Goal: Navigation & Orientation: Find specific page/section

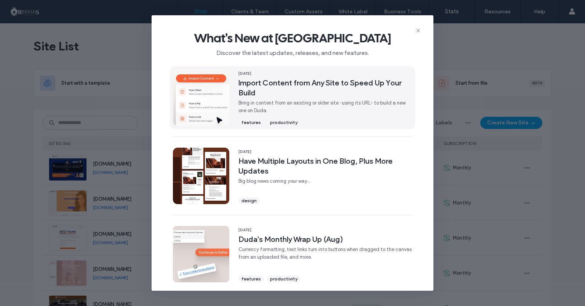
click at [371, 78] on span "Import Content from Any Site to Speed Up Your Build" at bounding box center [325, 88] width 174 height 20
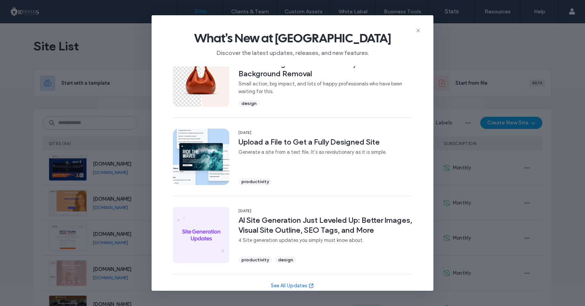
scroll to position [261, 0]
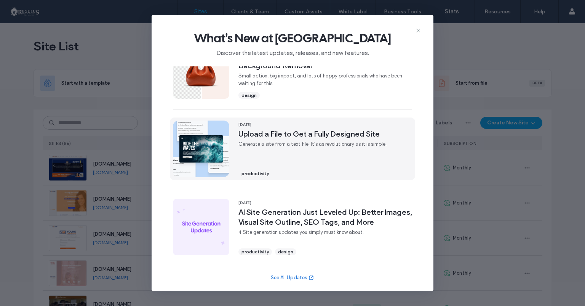
click at [349, 140] on div "[DATE] Upload a File to Get a Fully Designed Site Generate a site from a text f…" at bounding box center [312, 148] width 148 height 56
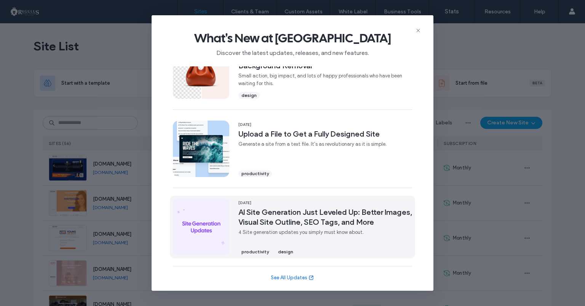
click at [325, 220] on span "AI Site Generation Just Leveled Up: Better Images, Visual Site Outline, SEO Tag…" at bounding box center [325, 217] width 174 height 20
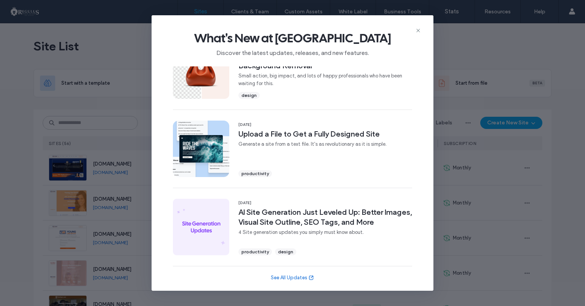
click at [24, 65] on div "What's New at [GEOGRAPHIC_DATA] Discover the latest updates, releases, and new …" at bounding box center [292, 153] width 585 height 306
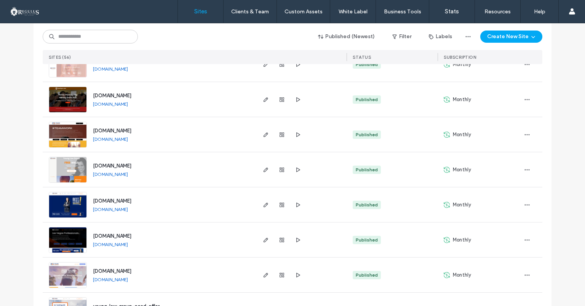
scroll to position [219, 0]
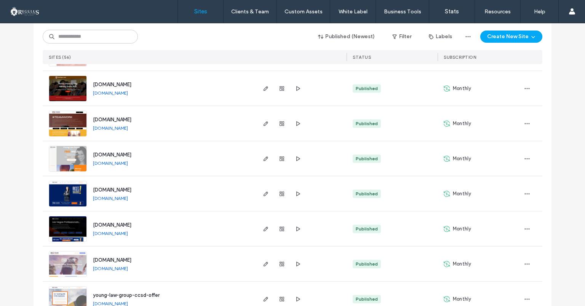
click at [64, 125] on img at bounding box center [67, 137] width 37 height 52
click at [264, 155] on span "button" at bounding box center [265, 158] width 9 height 9
click at [263, 123] on icon "button" at bounding box center [266, 123] width 6 height 6
click at [265, 124] on use "button" at bounding box center [266, 123] width 5 height 5
